Goal: Find specific page/section: Find specific page/section

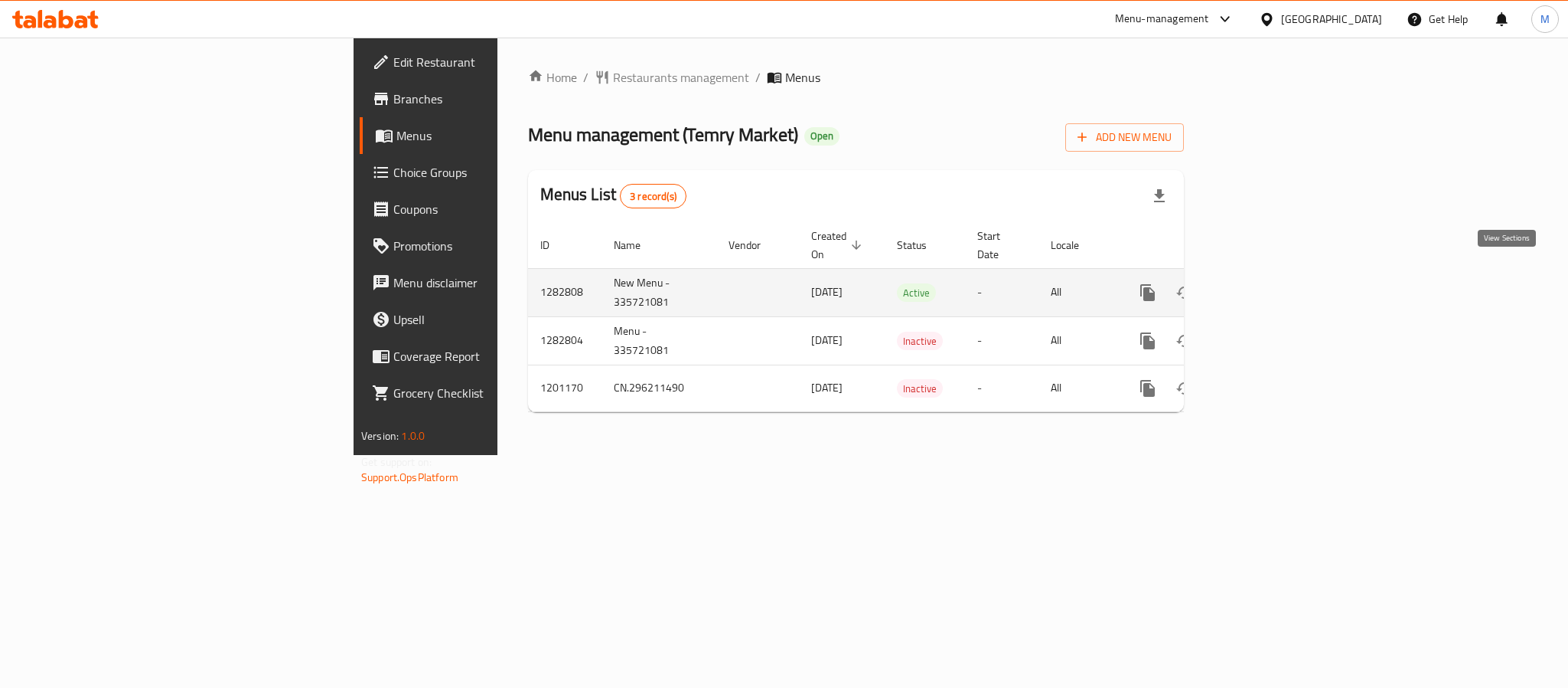
click at [1268, 284] on icon "enhanced table" at bounding box center [1258, 292] width 19 height 19
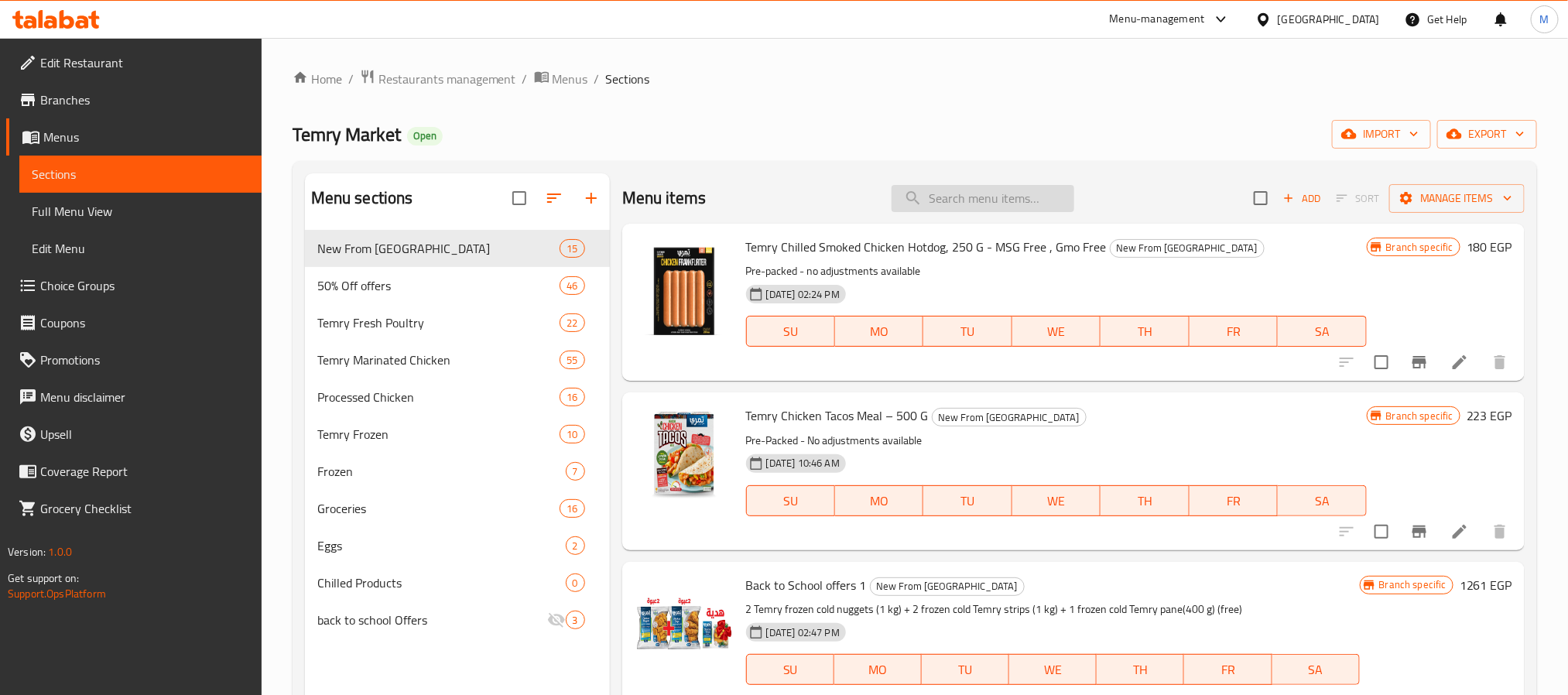
click at [1013, 190] on input "search" at bounding box center [983, 198] width 182 height 27
paste input "Temry Fresh Whole Chicken 950-1000 Gm"
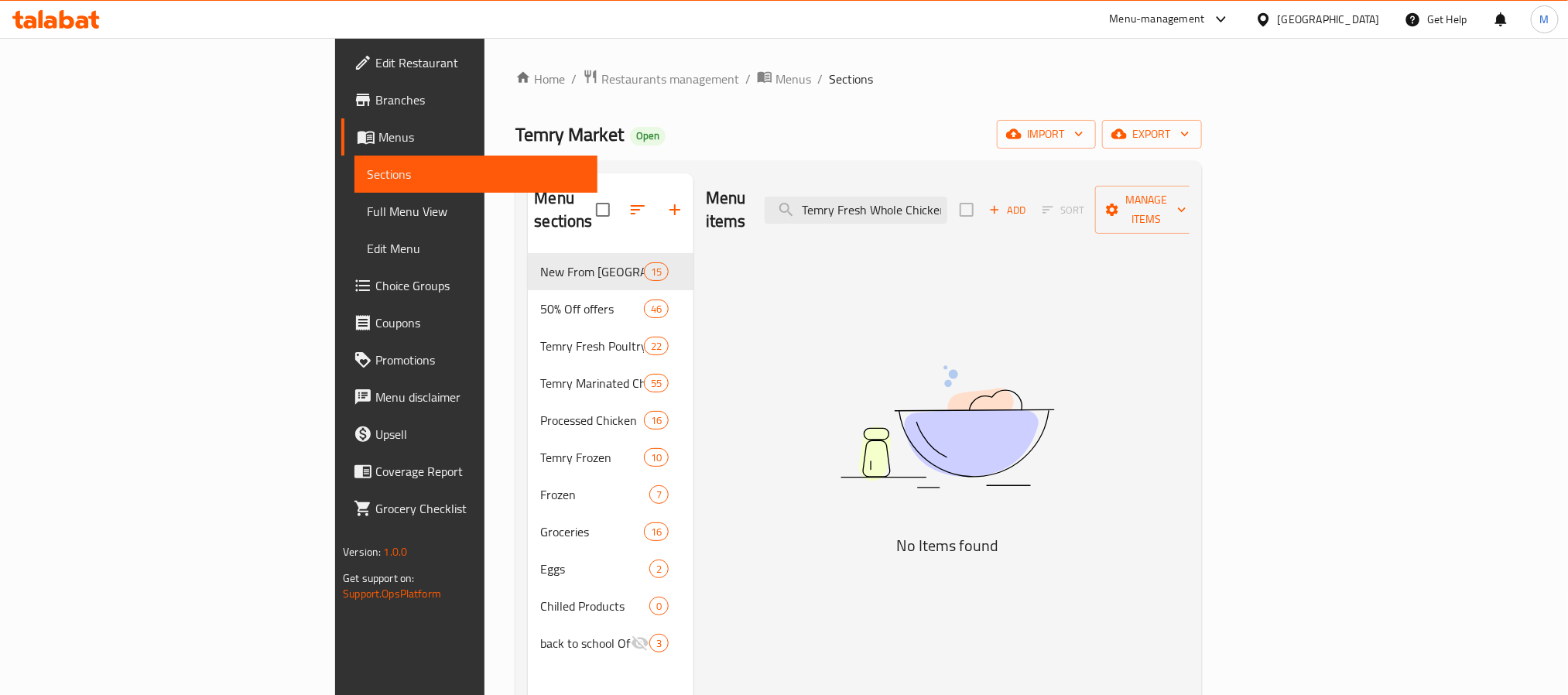
click at [996, 213] on div "Menu items Temry Fresh Whole Chicken 950-1000 Gm Add Sort Manage items" at bounding box center [948, 210] width 484 height 73
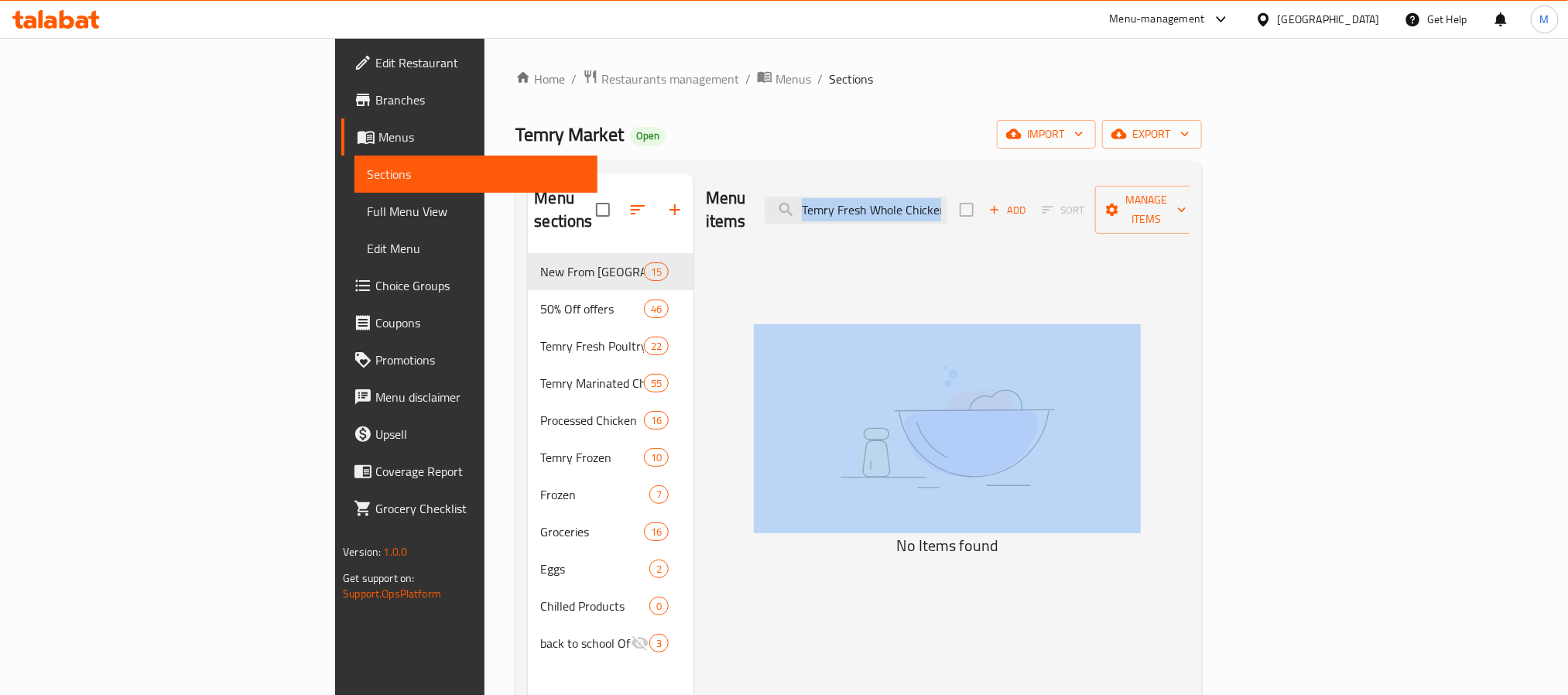
click at [996, 213] on div "Menu items Temry Fresh Whole Chicken 950-1000 Gm Add Sort Manage items" at bounding box center [948, 210] width 484 height 73
click at [947, 198] on input "Temry Fresh Whole Chicken 950-1000 Gm" at bounding box center [856, 209] width 182 height 27
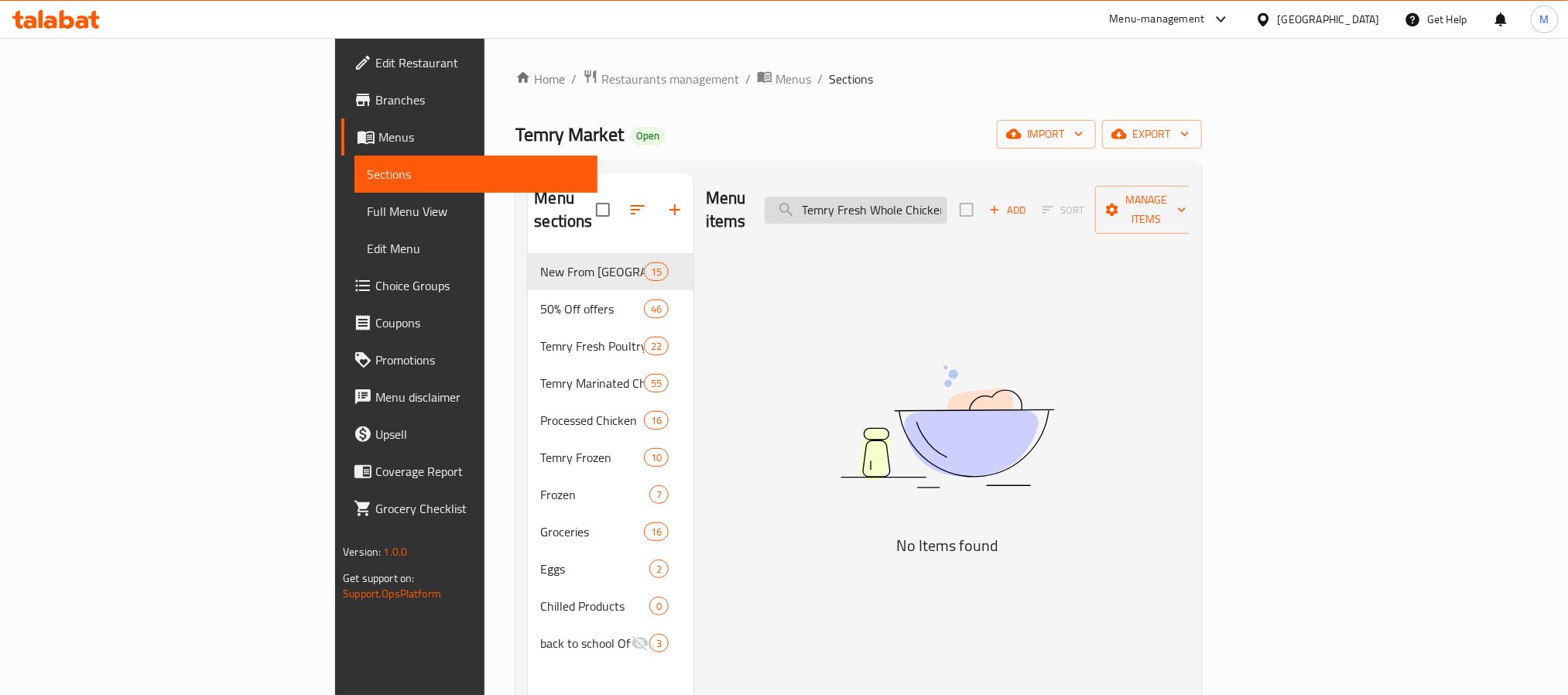
click at [947, 198] on input "Temry Fresh Whole Chicken 950-1000 Gm" at bounding box center [856, 209] width 182 height 27
paste input "search"
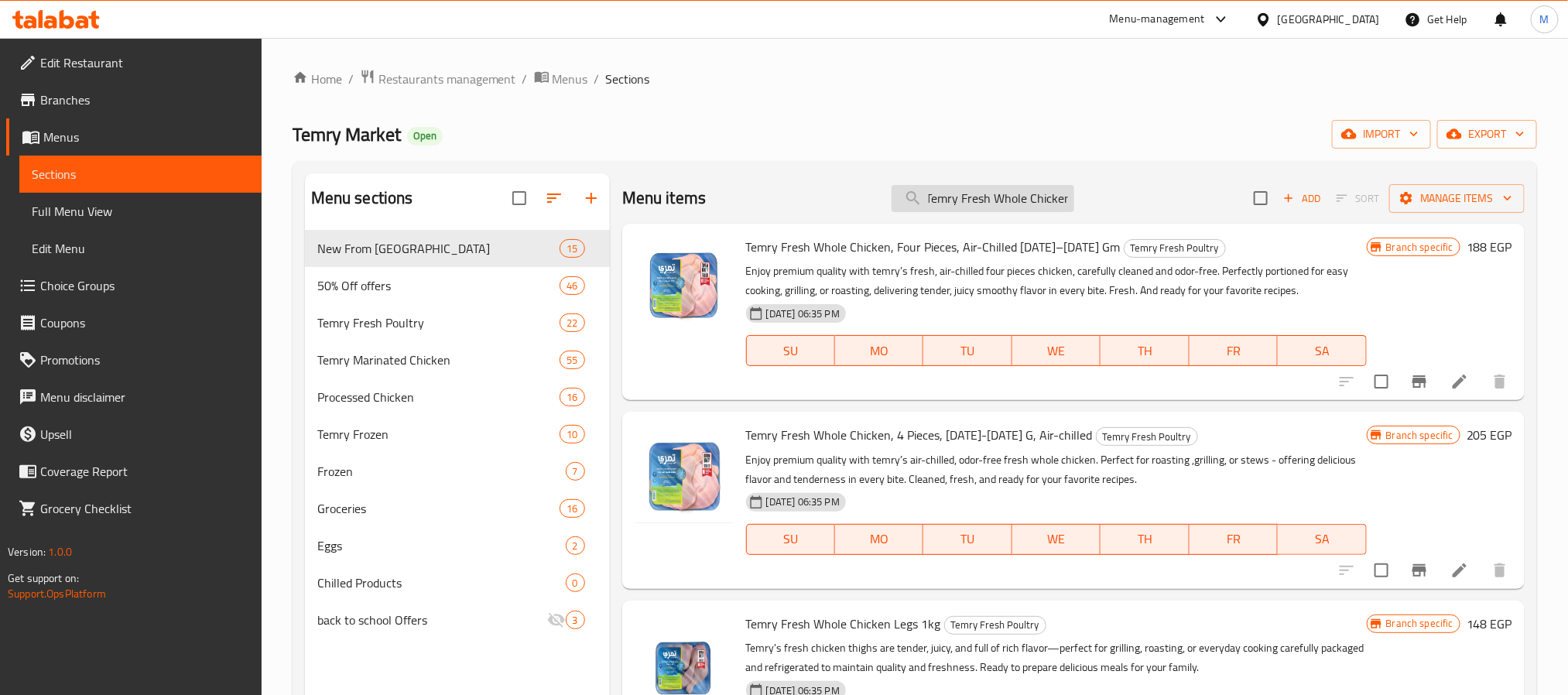
type input "Temry Fresh Whole Chicken"
click at [505, 77] on span "Restaurants management" at bounding box center [447, 79] width 138 height 19
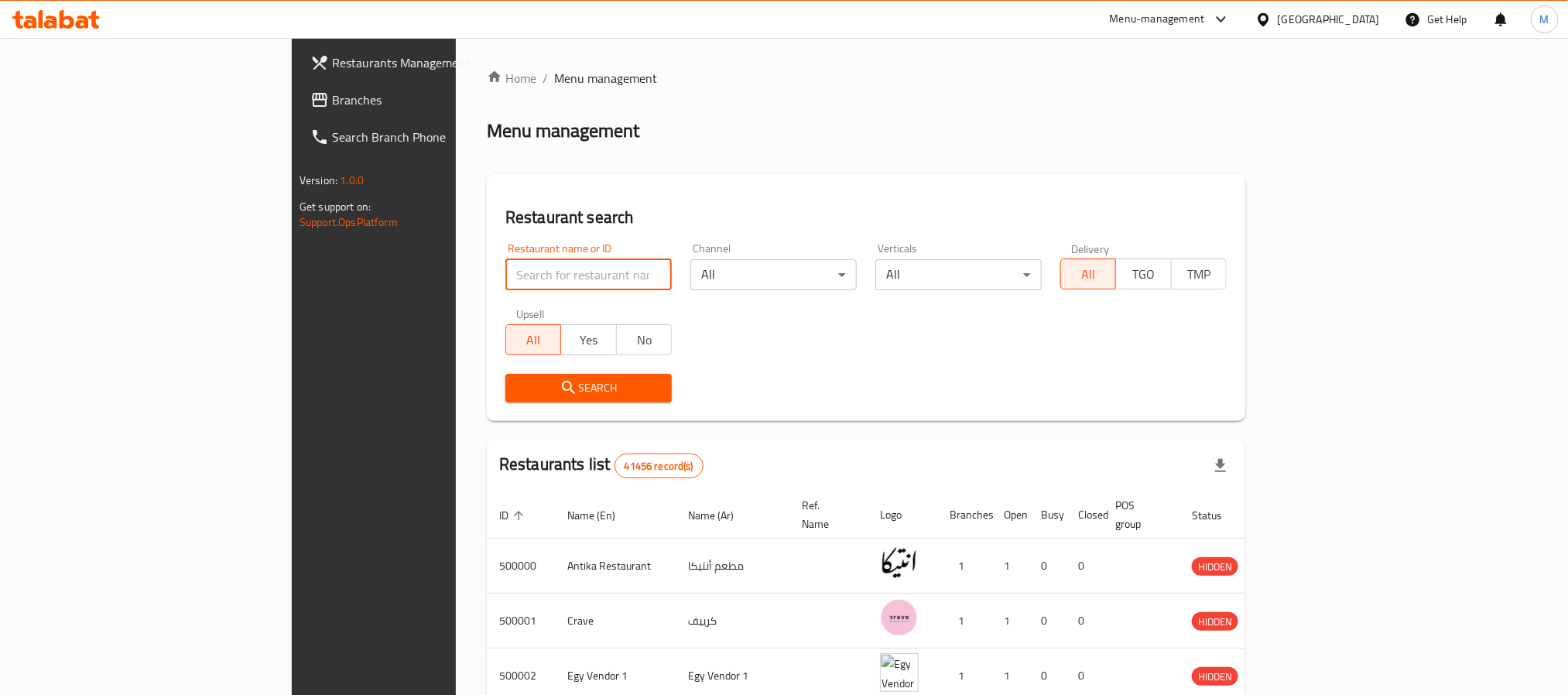
click at [506, 268] on input "search" at bounding box center [589, 274] width 166 height 31
type input "rest"
click button "Search" at bounding box center [589, 387] width 166 height 28
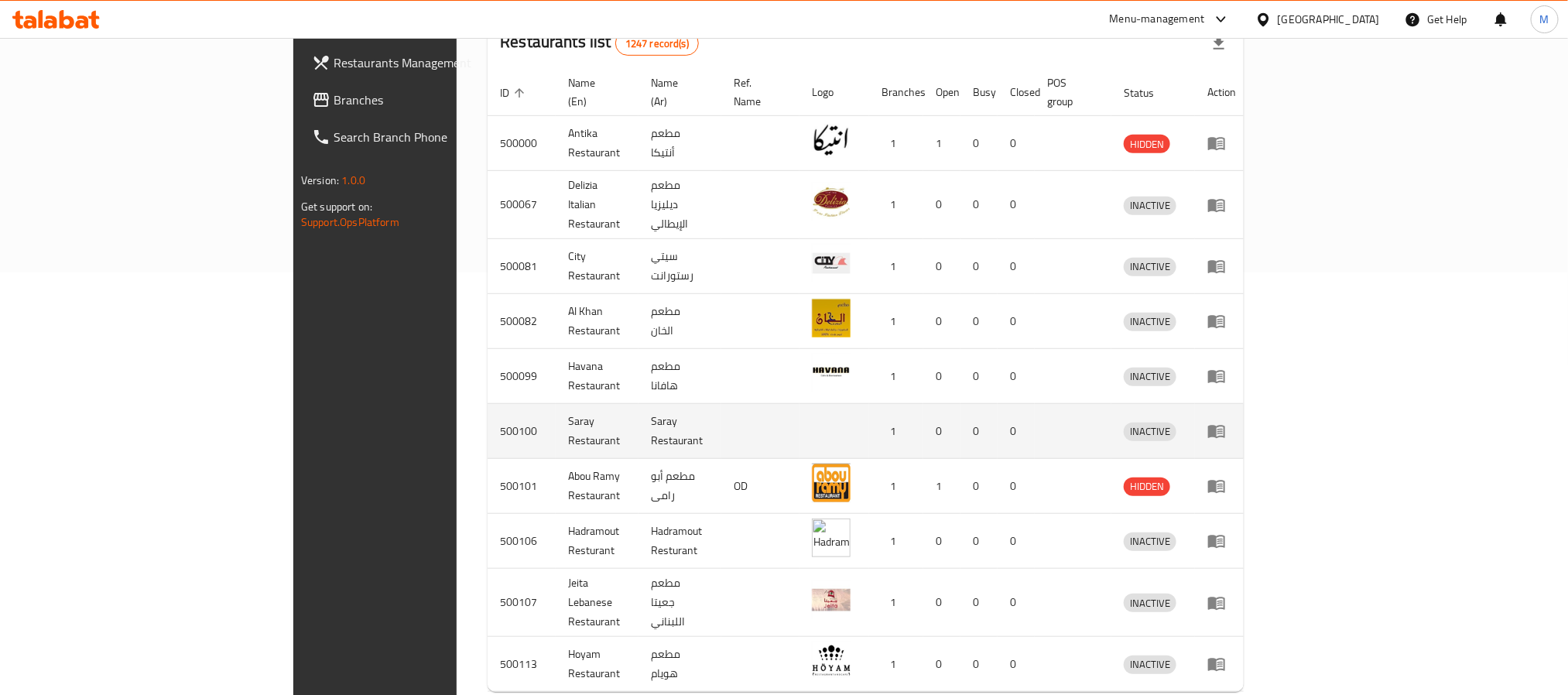
scroll to position [466, 0]
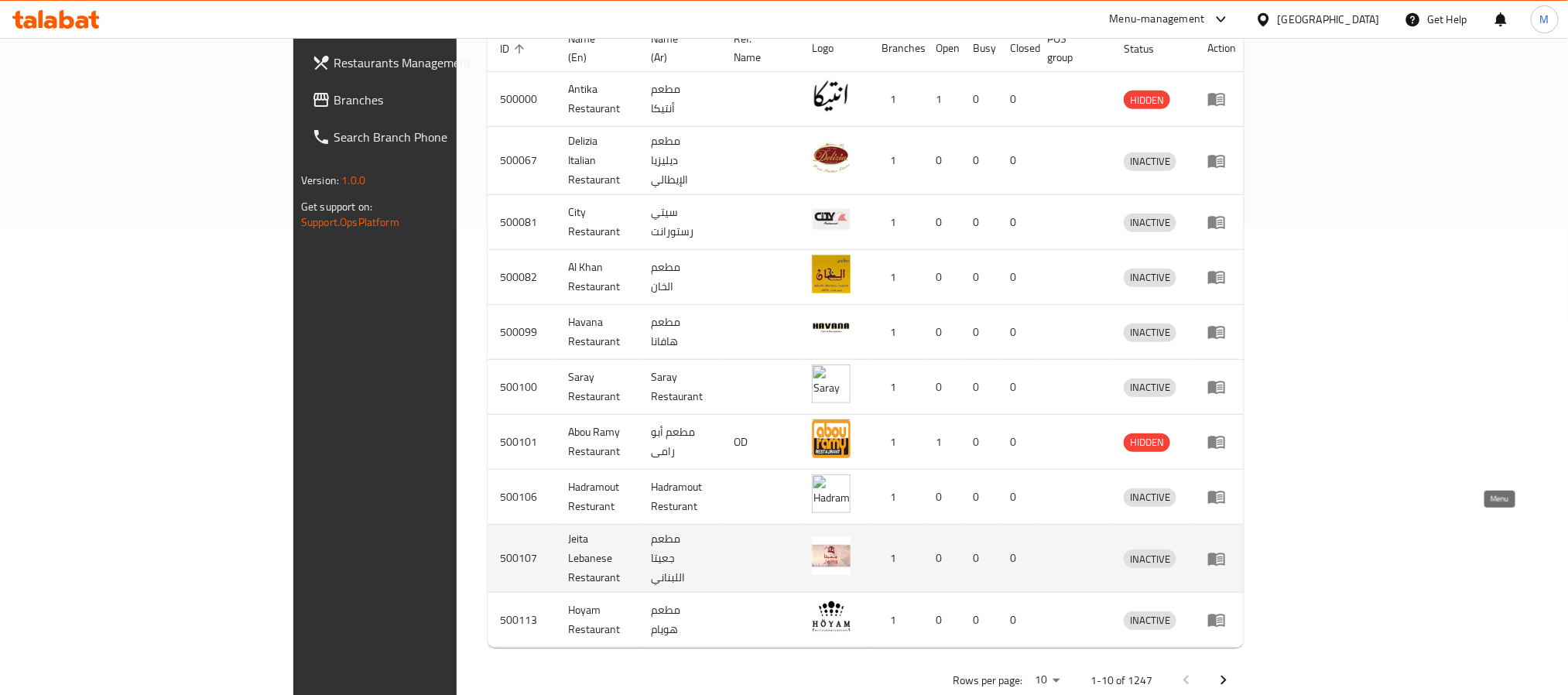
click at [1223, 556] on icon "enhanced table" at bounding box center [1220, 559] width 6 height 7
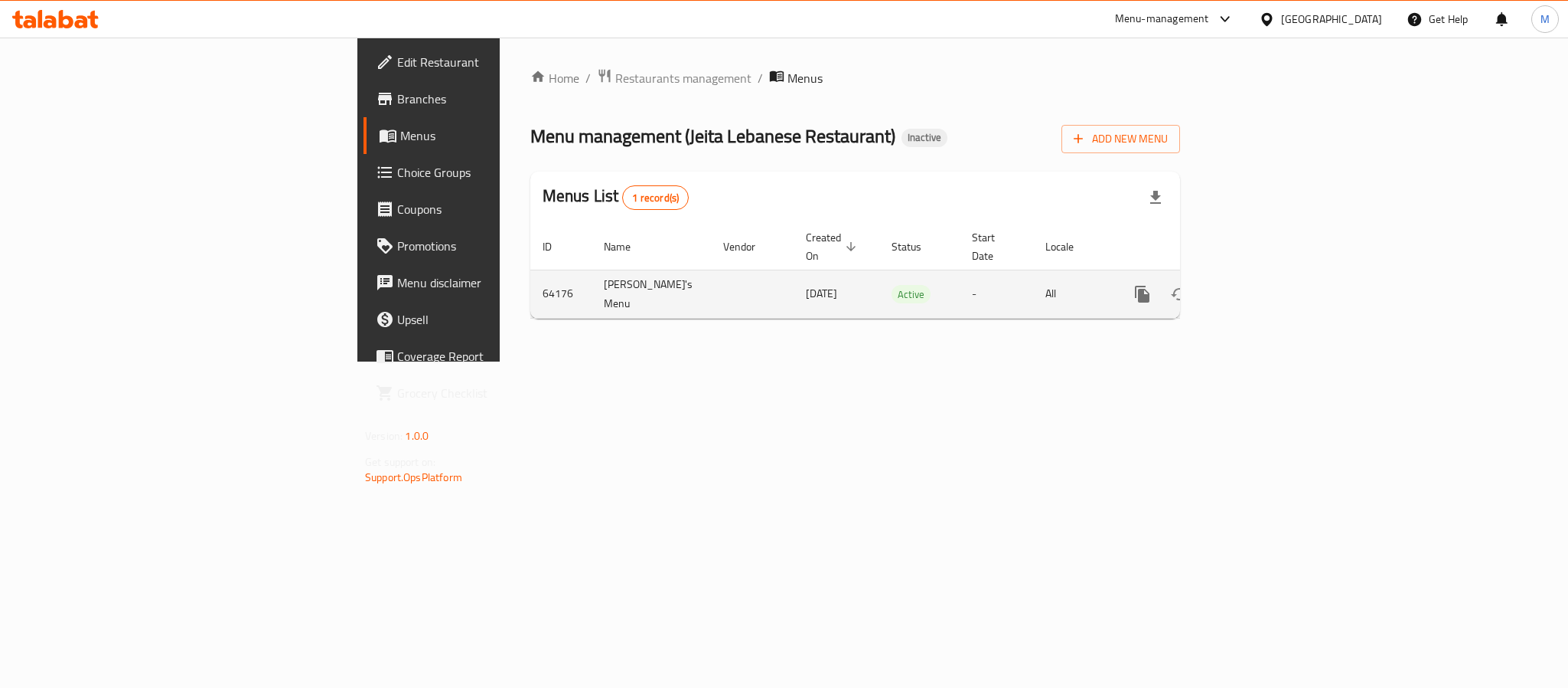
click at [1260, 287] on icon "enhanced table" at bounding box center [1252, 293] width 14 height 14
